Goal: Transaction & Acquisition: Purchase product/service

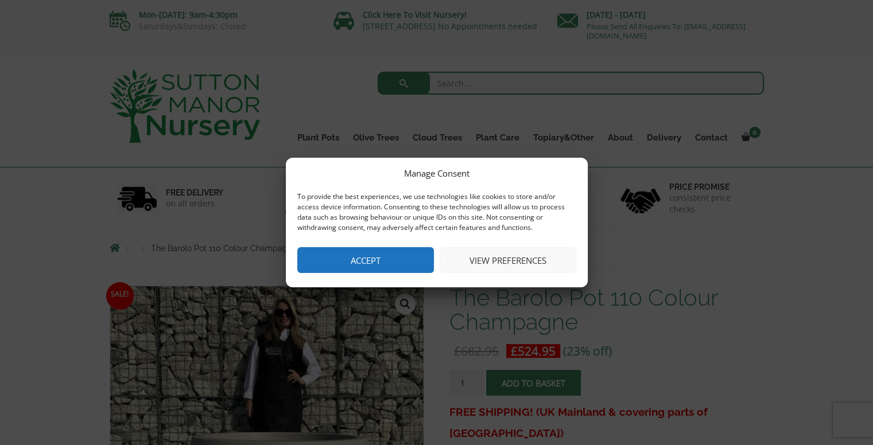
click at [357, 264] on button "Accept" at bounding box center [365, 260] width 137 height 26
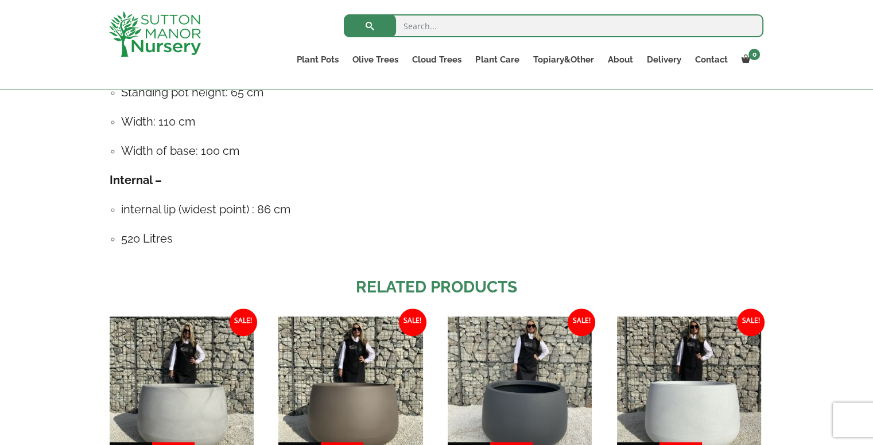
scroll to position [344, 0]
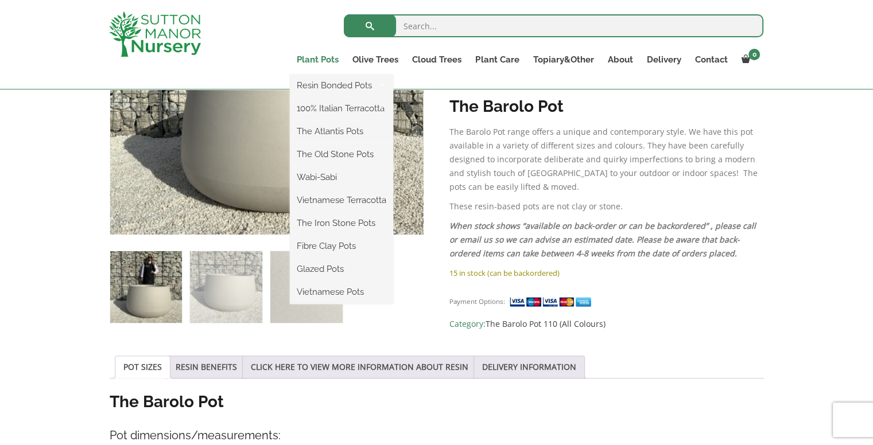
click at [309, 61] on link "Plant Pots" at bounding box center [318, 60] width 56 height 16
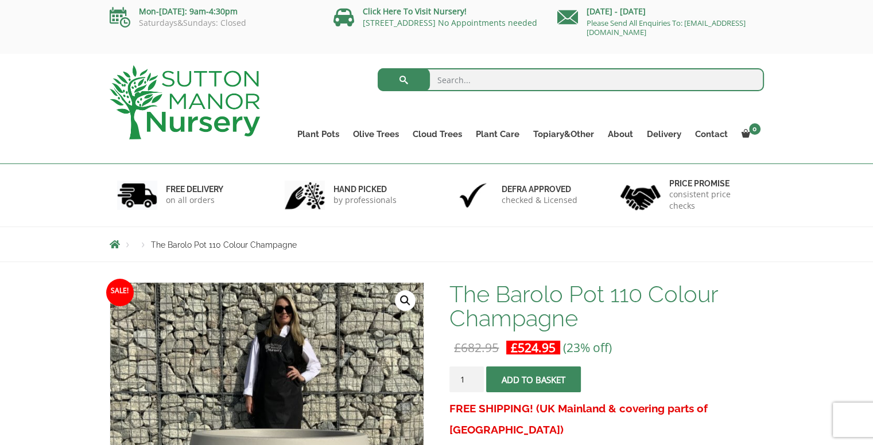
scroll to position [0, 0]
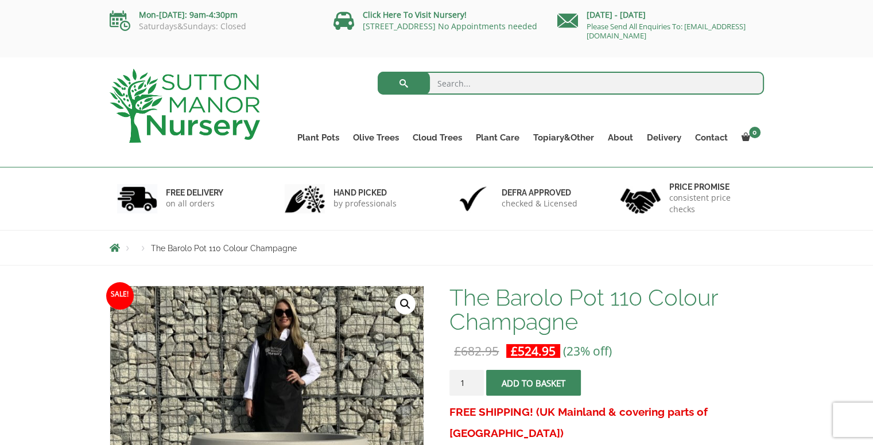
click at [157, 112] on img at bounding box center [185, 106] width 150 height 74
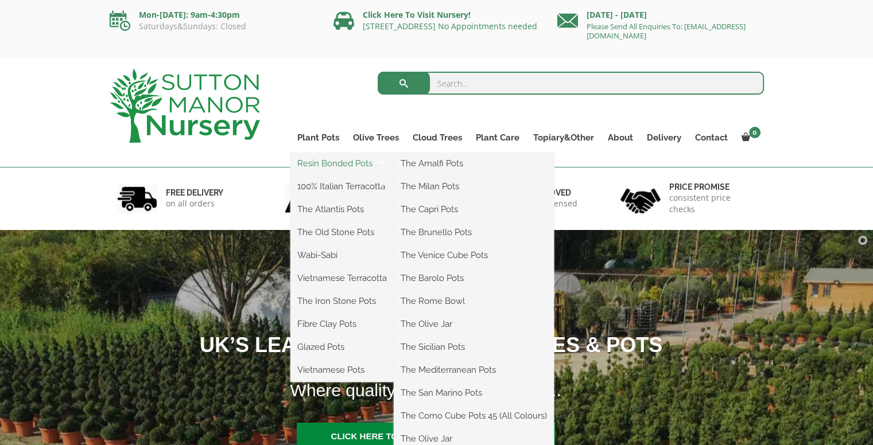
click at [323, 169] on link "Resin Bonded Pots" at bounding box center [341, 163] width 103 height 17
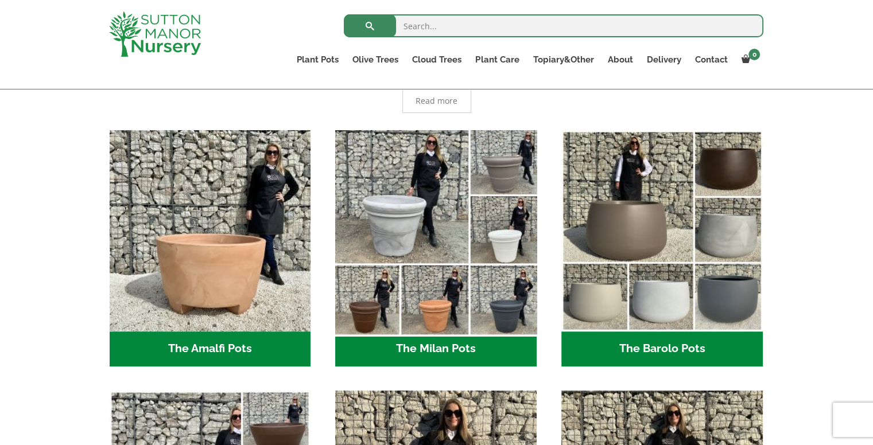
scroll to position [344, 0]
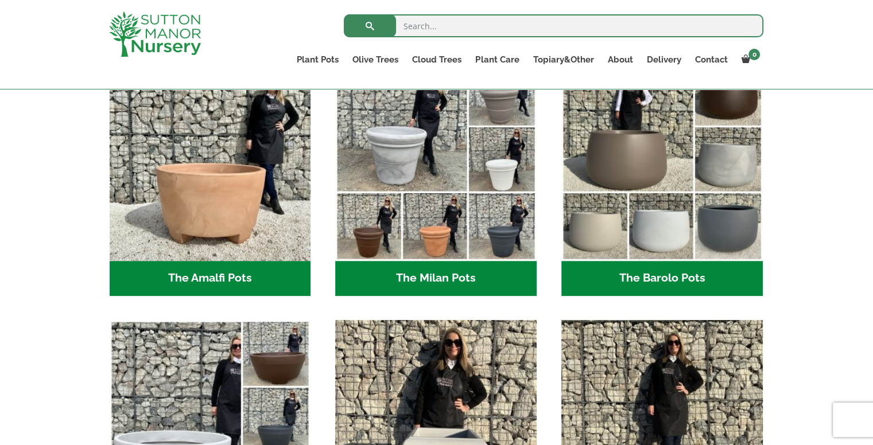
click at [677, 275] on h2 "The Barolo Pots (36)" at bounding box center [661, 279] width 201 height 36
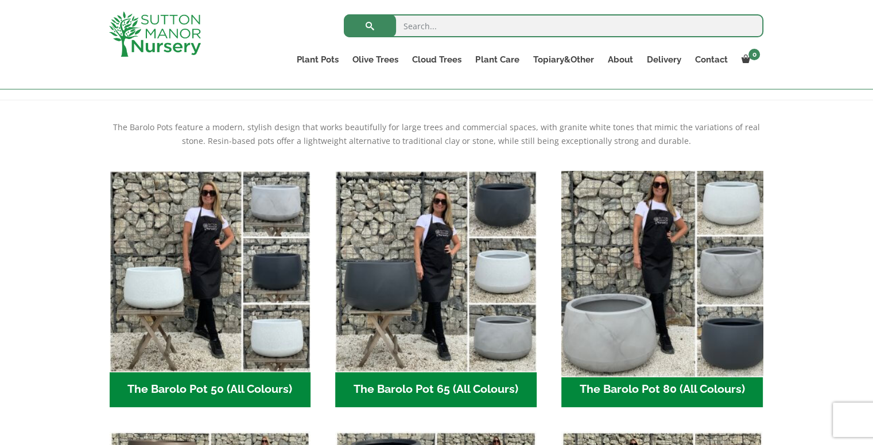
scroll to position [287, 0]
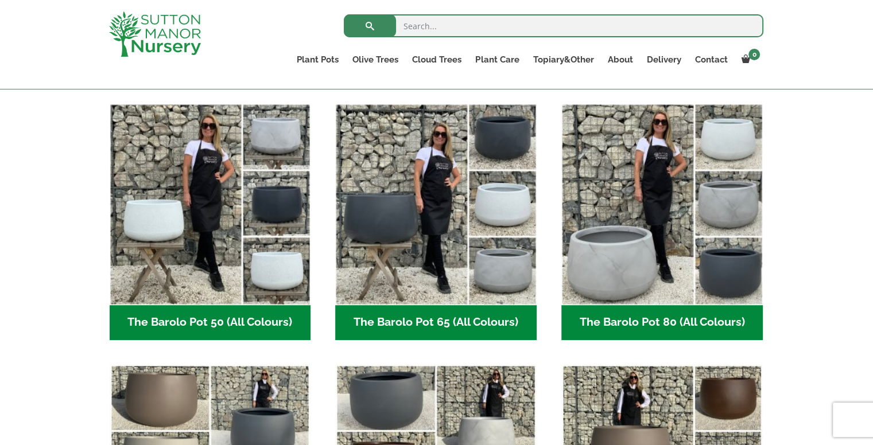
click at [205, 322] on h2 "The Barolo Pot 50 (All Colours) (6)" at bounding box center [210, 323] width 201 height 36
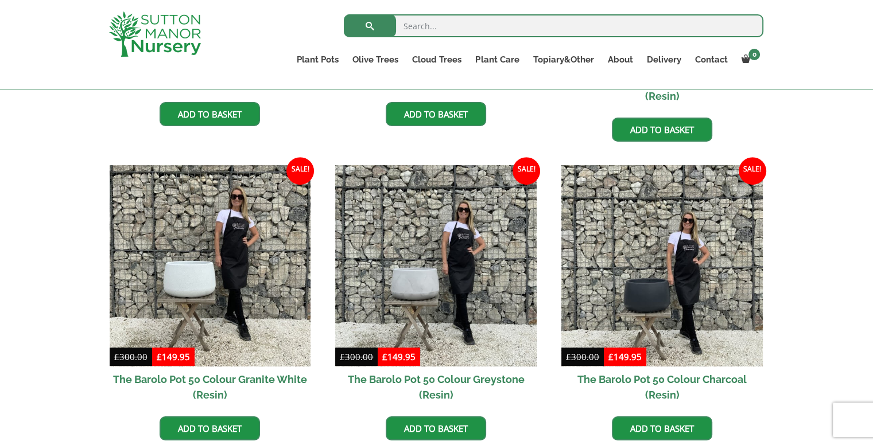
scroll to position [344, 0]
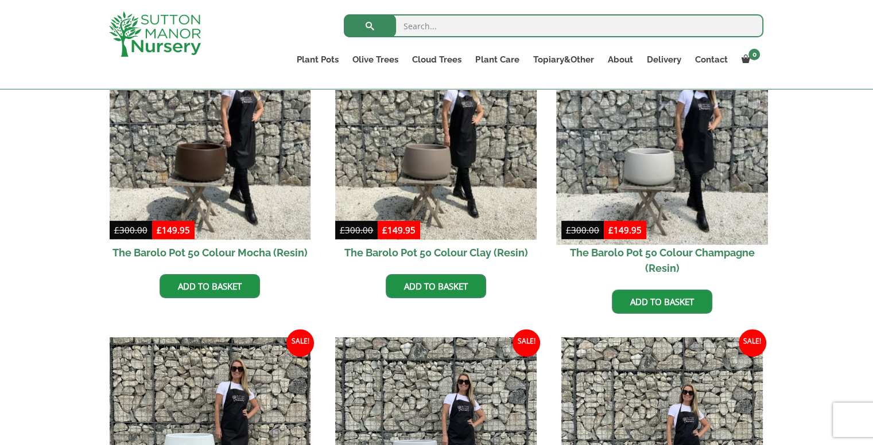
click at [616, 146] on img at bounding box center [661, 138] width 211 height 211
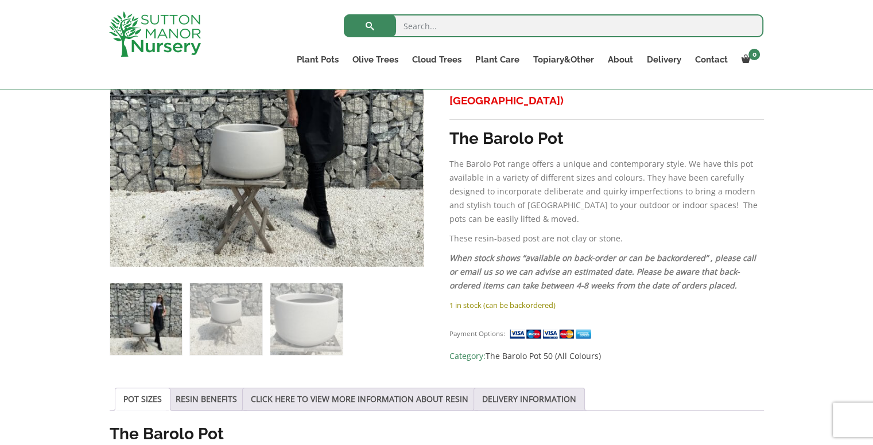
scroll to position [287, 0]
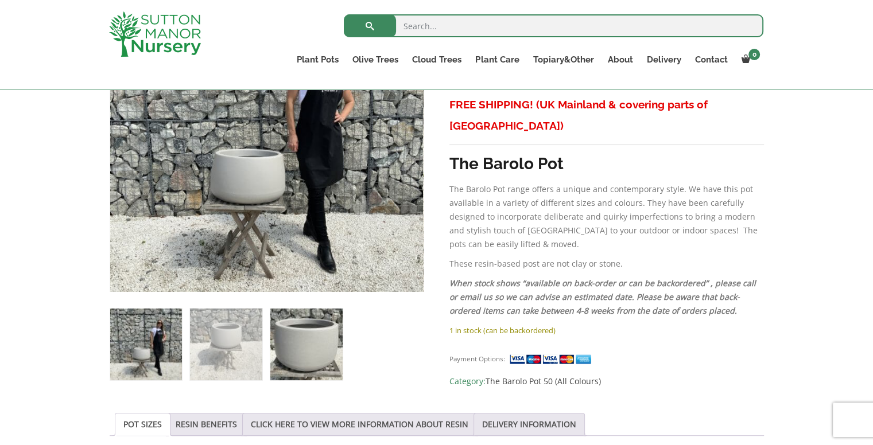
click at [329, 354] on img at bounding box center [306, 345] width 72 height 72
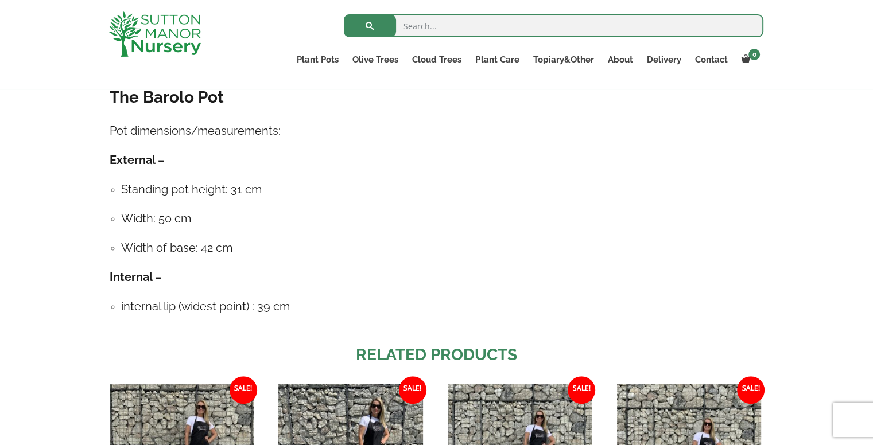
scroll to position [631, 0]
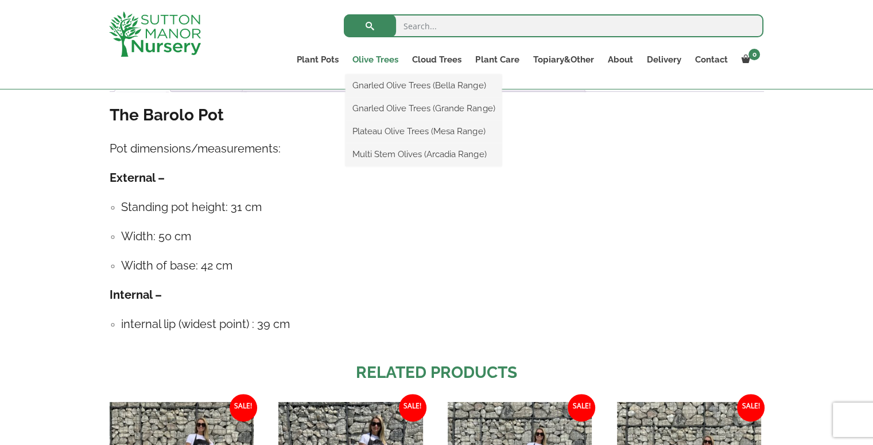
click at [390, 59] on link "Olive Trees" at bounding box center [375, 60] width 60 height 16
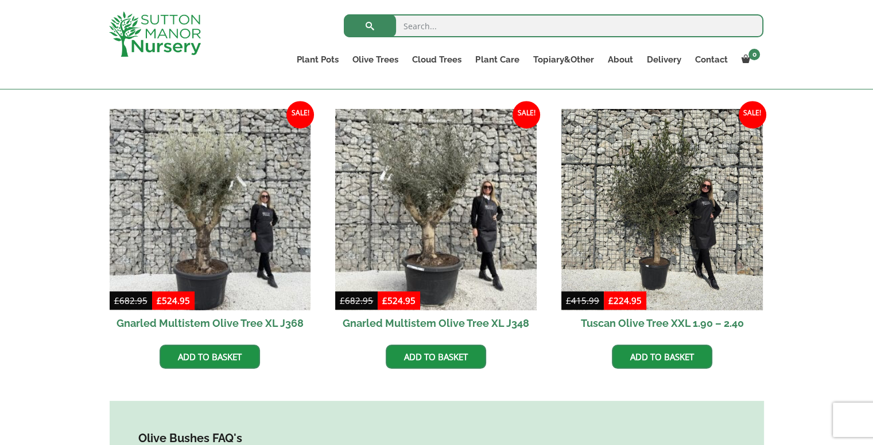
scroll to position [631, 0]
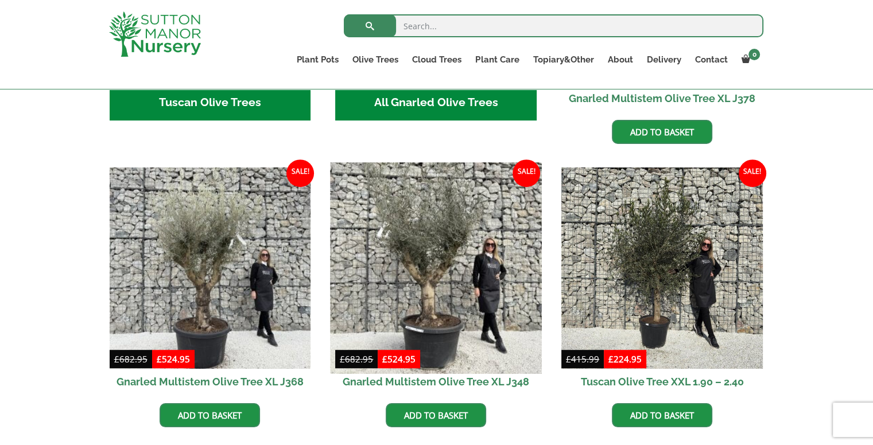
click at [434, 239] on img at bounding box center [436, 268] width 211 height 211
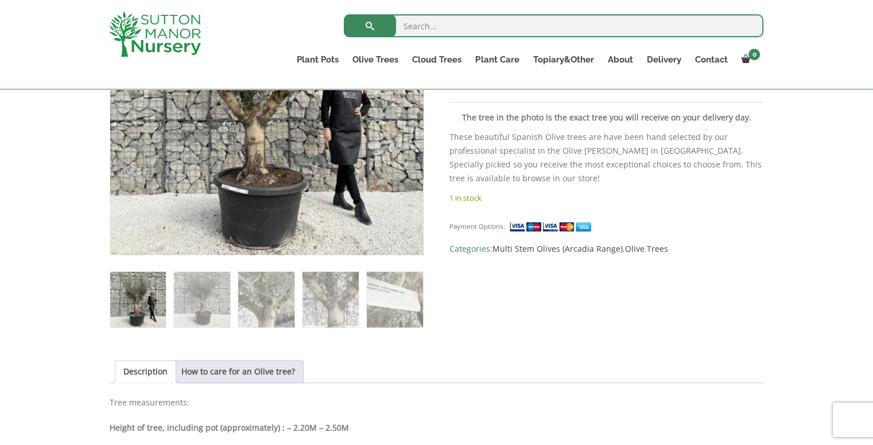
scroll to position [381, 0]
